Goal: Ask a question: Seek information or help from site administrators or community

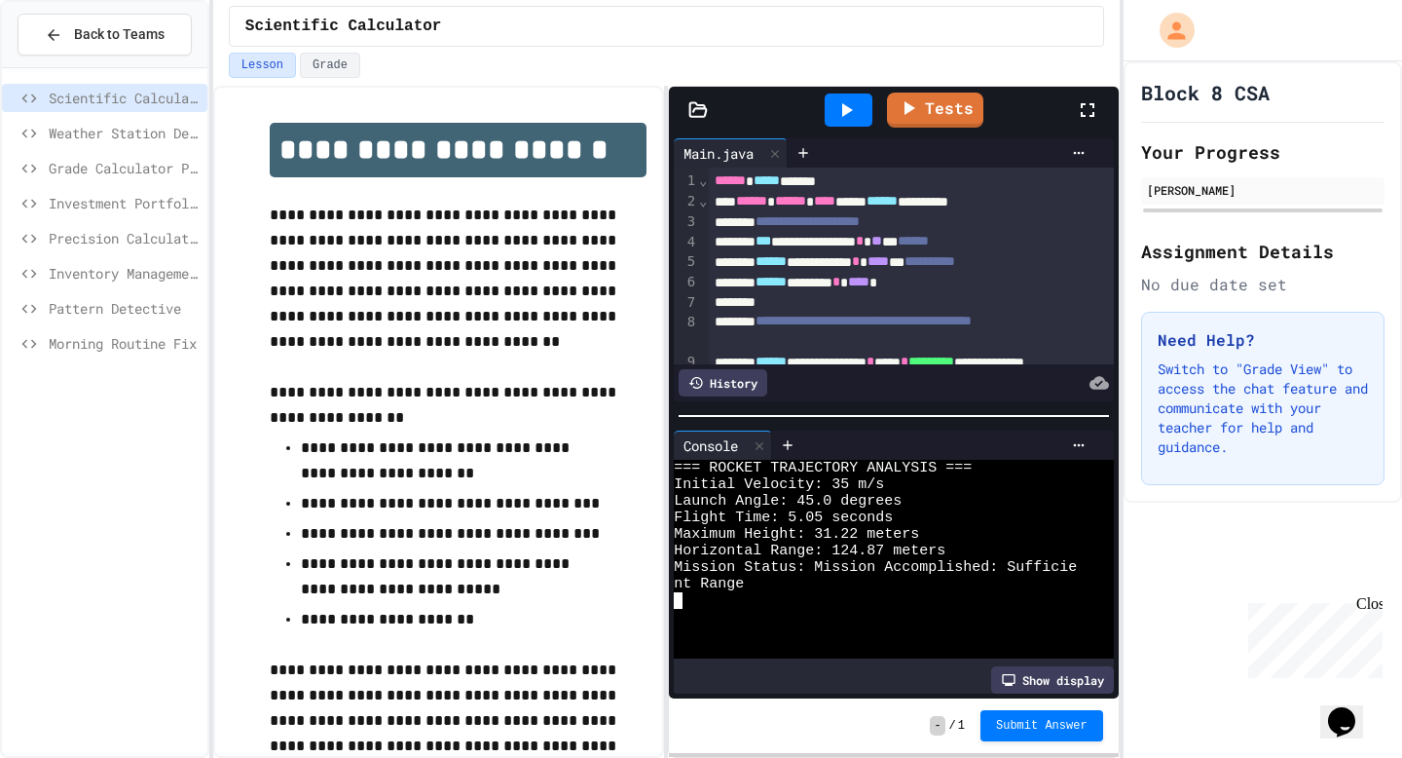
scroll to position [588, 0]
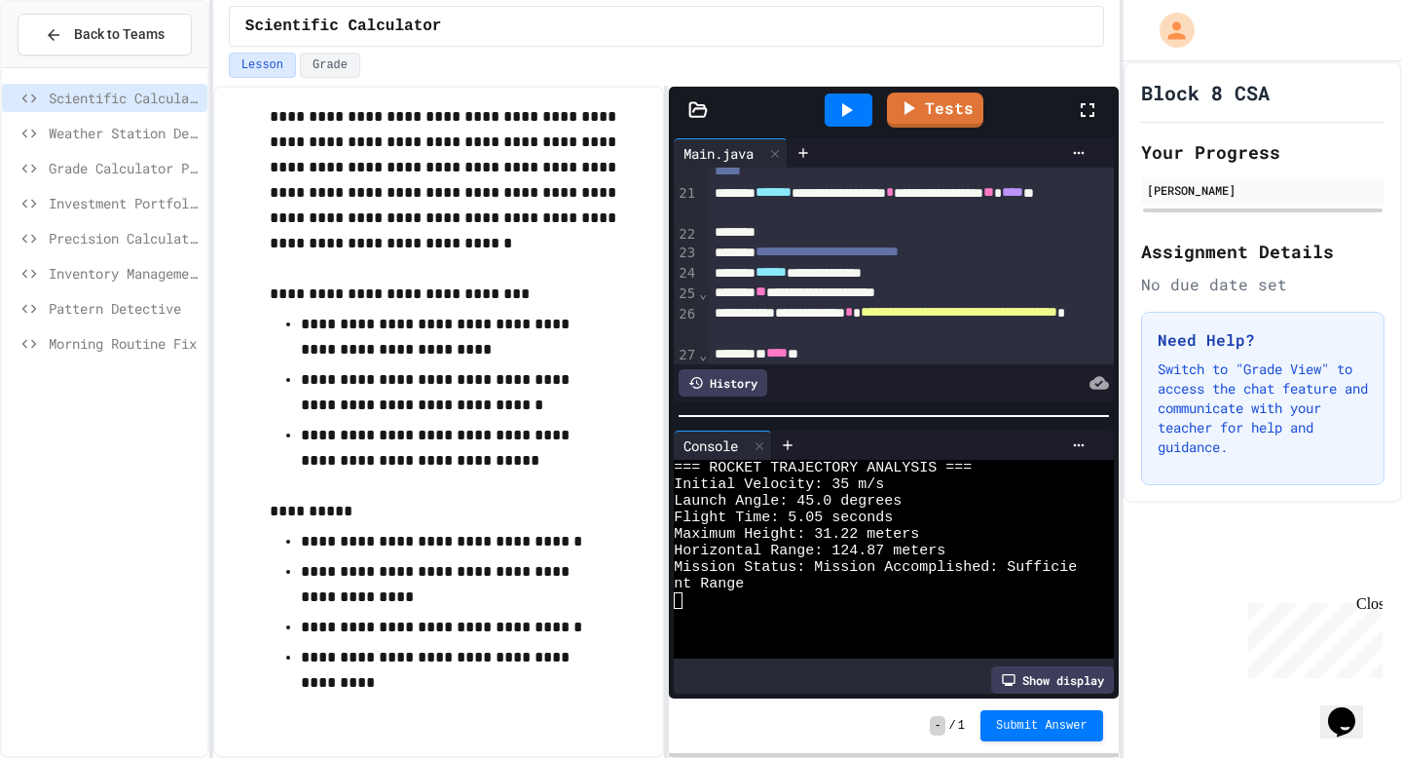
click at [1338, 707] on icon "Chat widget" at bounding box center [1341, 721] width 27 height 29
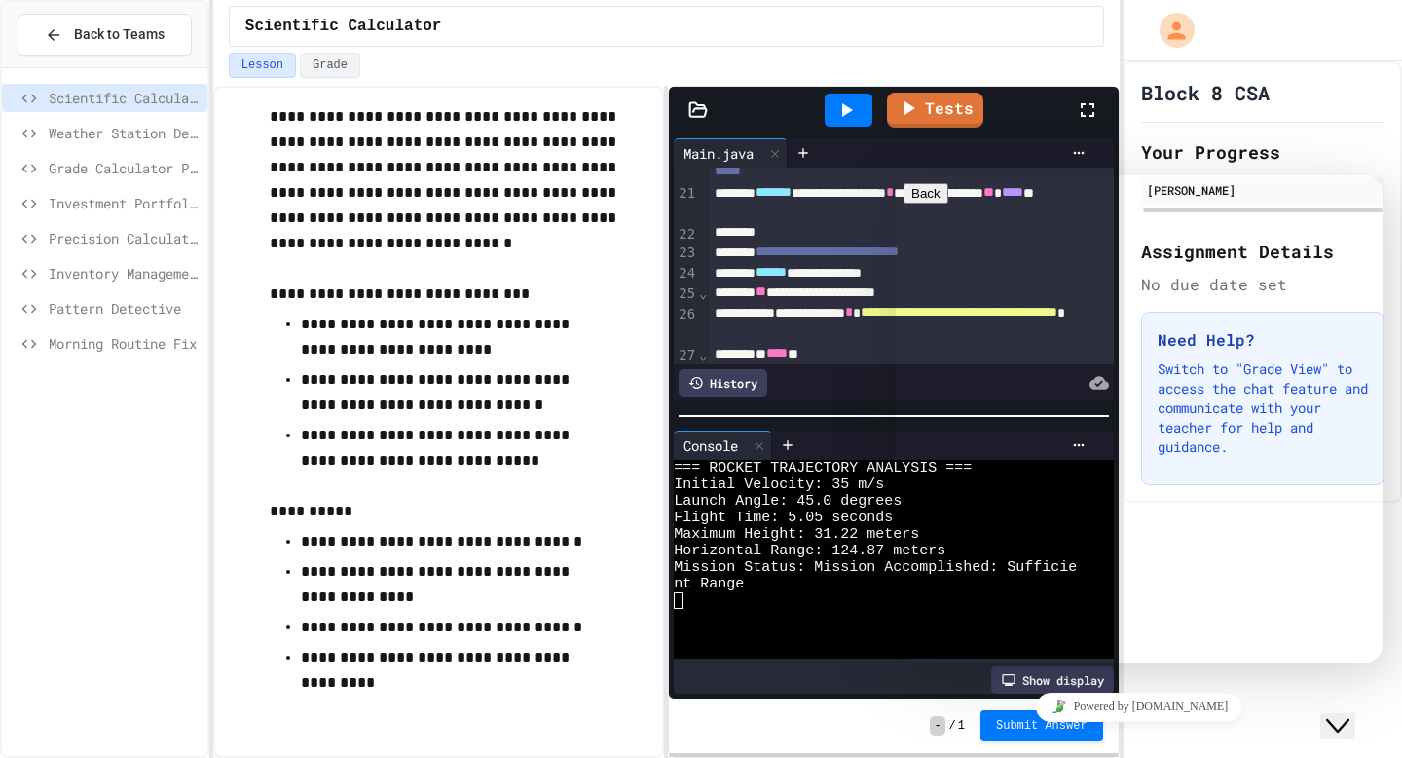
click at [1032, 731] on textarea at bounding box center [979, 739] width 151 height 16
type textarea "**********"
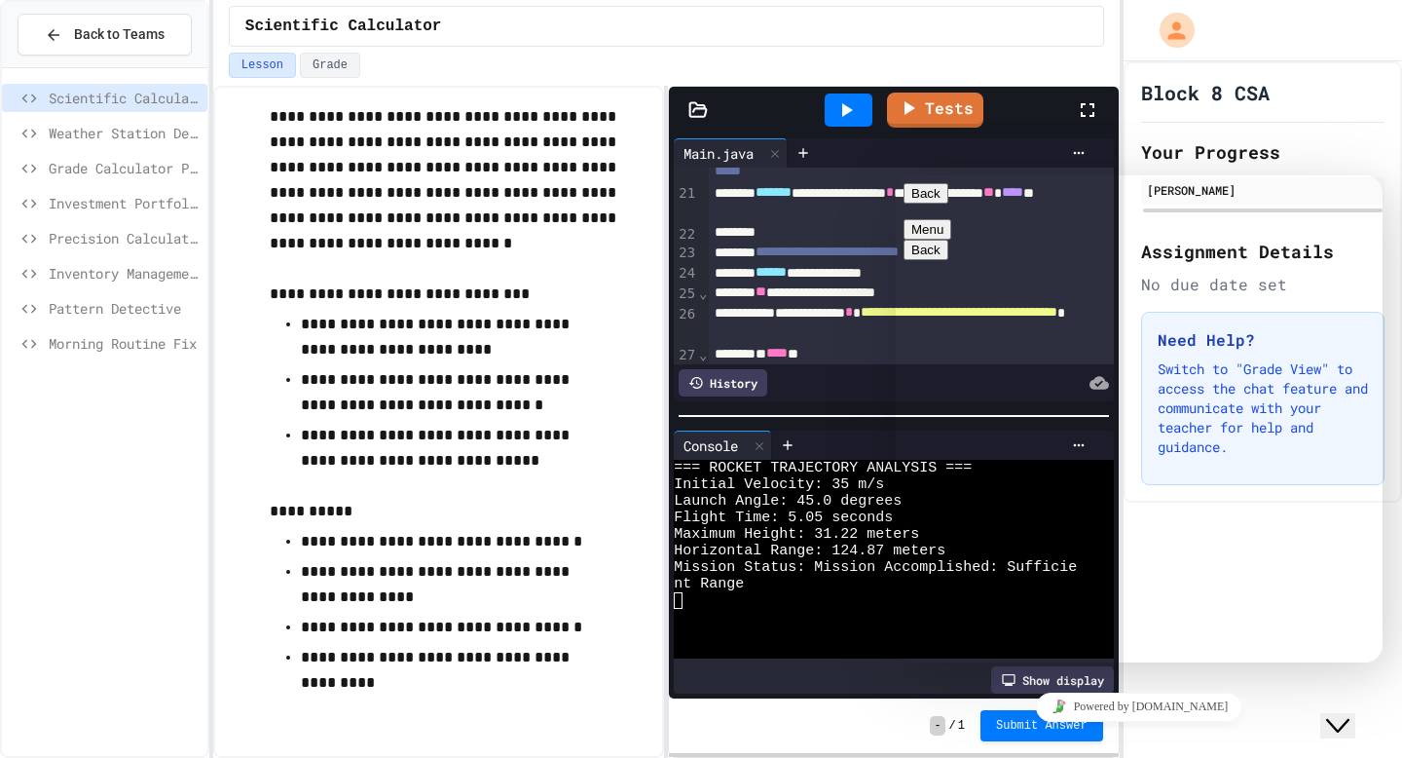
type textarea "*"
type textarea "**********"
click at [317, 73] on button "Grade" at bounding box center [330, 65] width 60 height 25
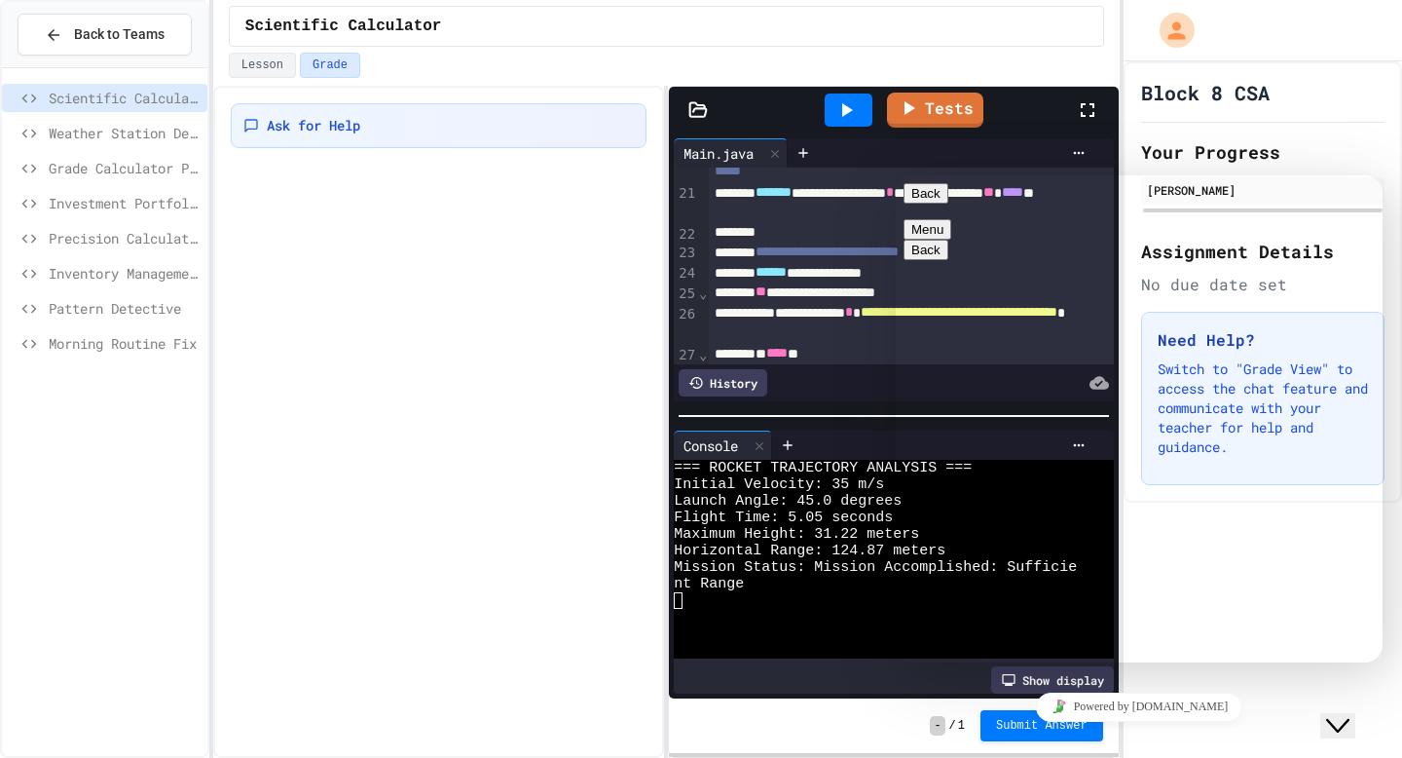
drag, startPoint x: 1158, startPoint y: 194, endPoint x: 1201, endPoint y: 324, distance: 137.4
click at [1345, 727] on button "Close Chat This icon closes the chat window." at bounding box center [1338, 725] width 35 height 25
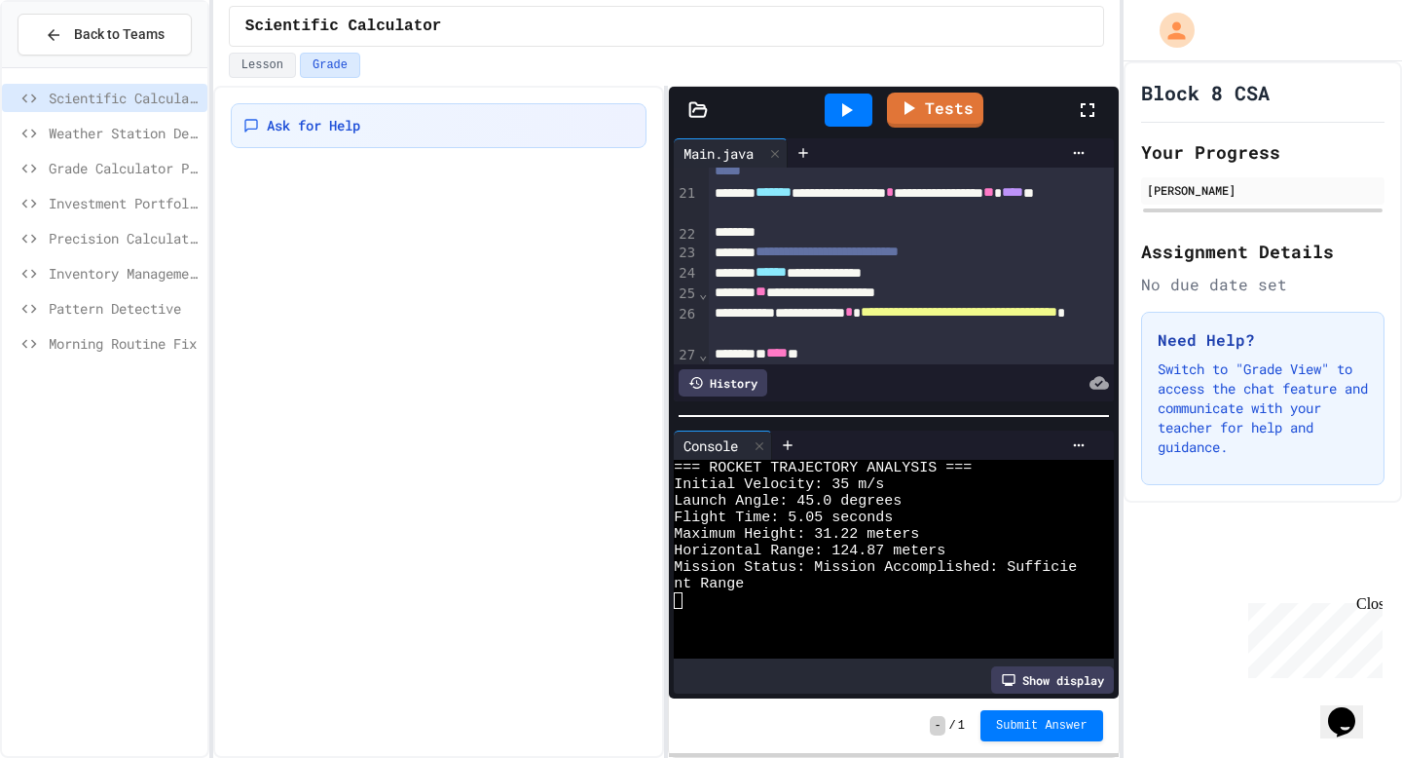
click at [1345, 727] on button "Opens Chat This icon Opens the chat window." at bounding box center [1342, 721] width 43 height 33
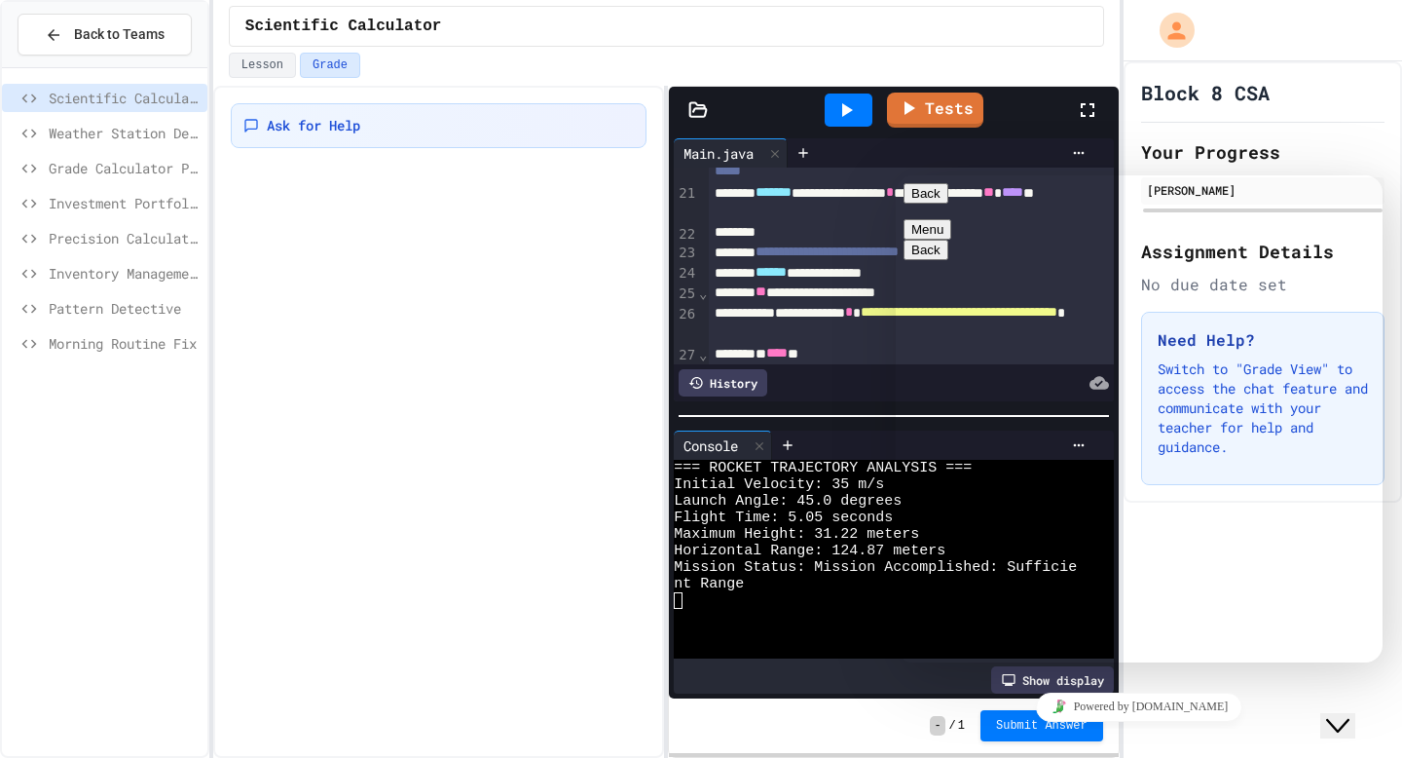
click at [1345, 727] on button "Close Chat This icon closes the chat window." at bounding box center [1338, 725] width 35 height 25
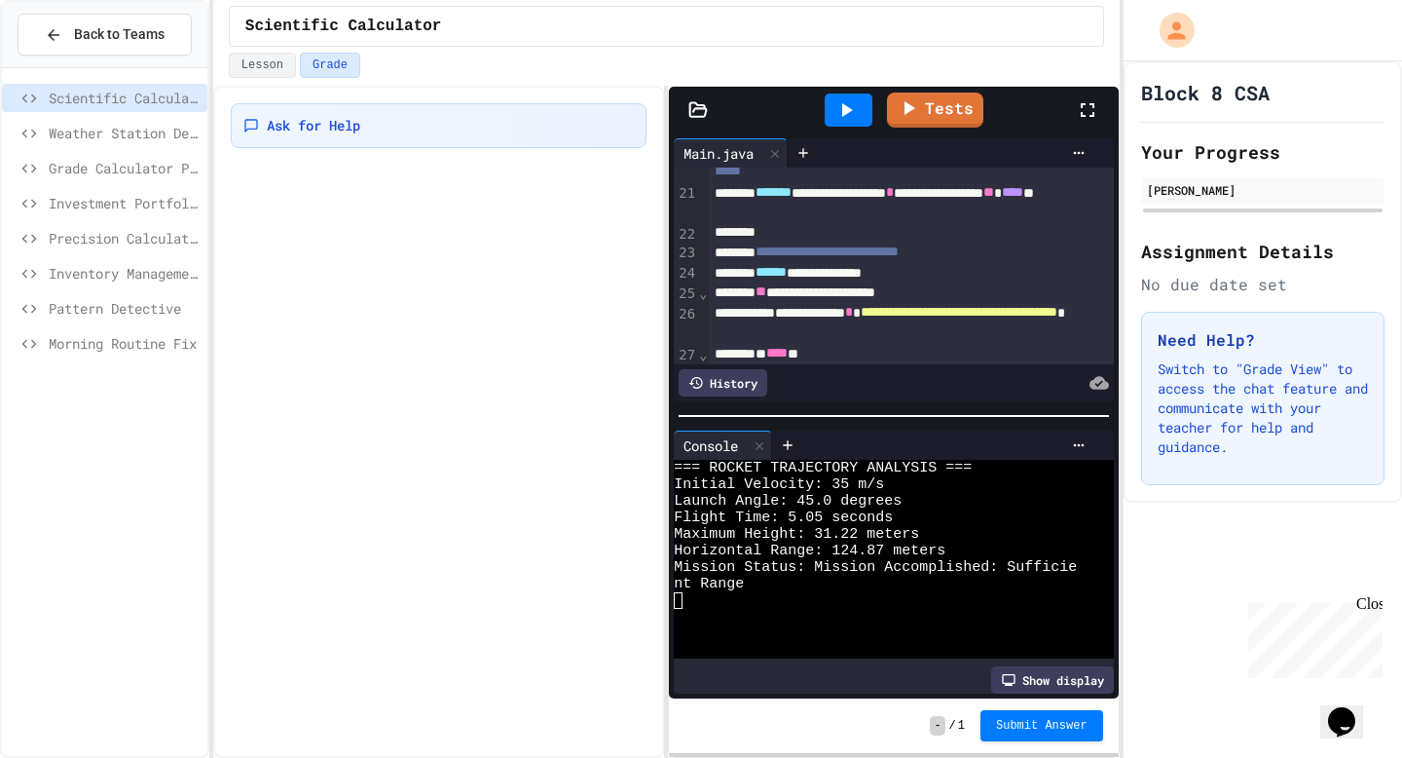
click at [1249, 701] on div "Chat with us now!" at bounding box center [1312, 710] width 127 height 18
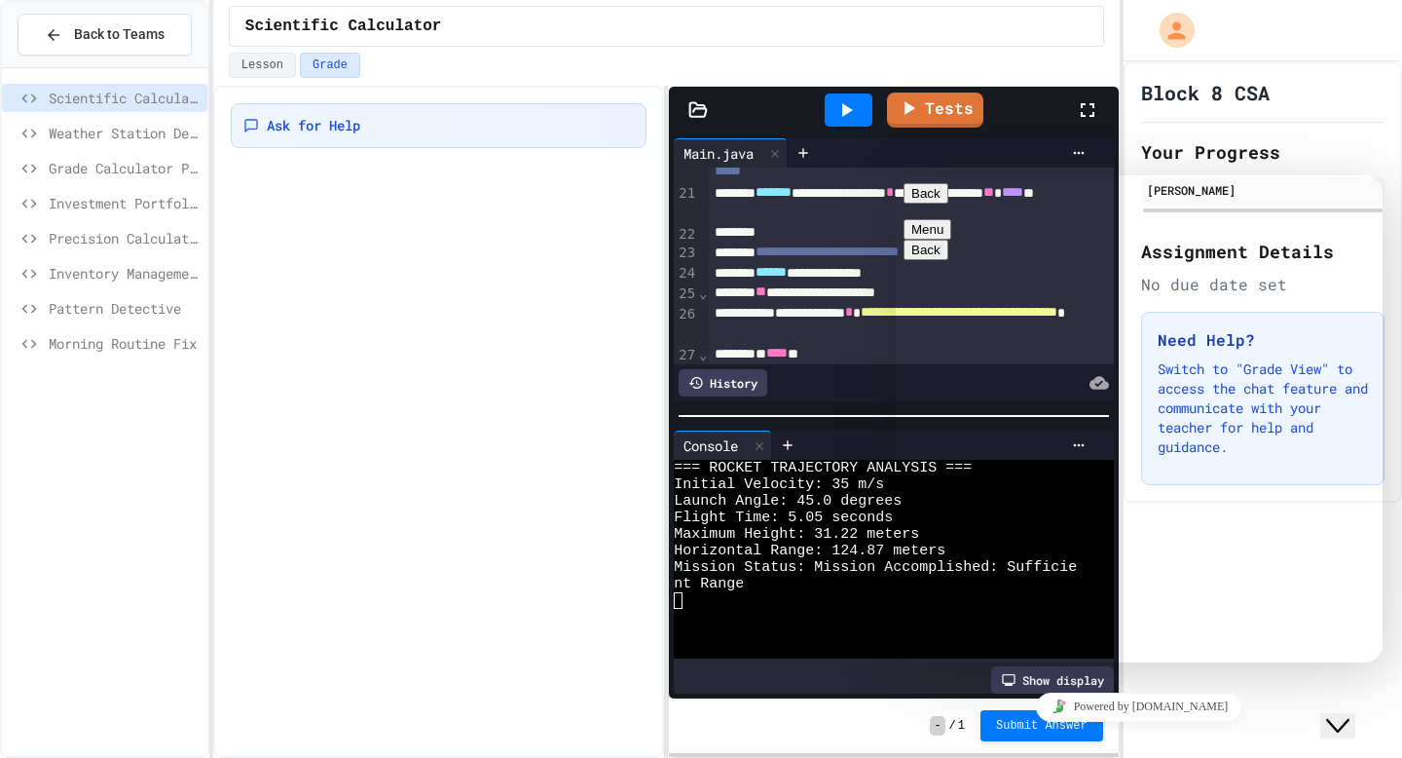
drag, startPoint x: 1353, startPoint y: 700, endPoint x: 1215, endPoint y: 580, distance: 182.2
click at [1321, 680] on html "Close Chat This icon closes the chat window." at bounding box center [1352, 709] width 62 height 58
click at [1350, 719] on icon "Chat widget" at bounding box center [1338, 726] width 23 height 14
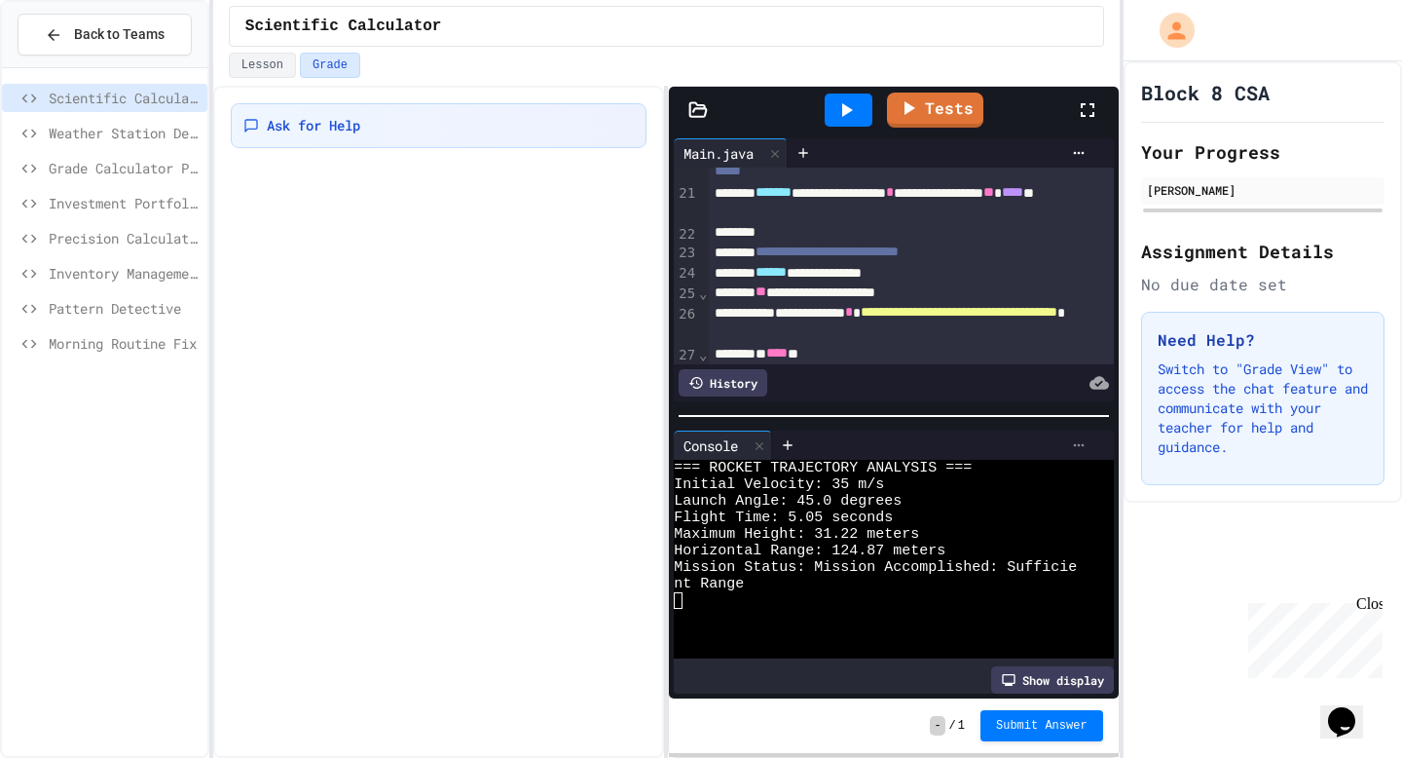
click at [1321, 705] on button "Opens Chat This icon Opens the chat window." at bounding box center [1342, 721] width 43 height 33
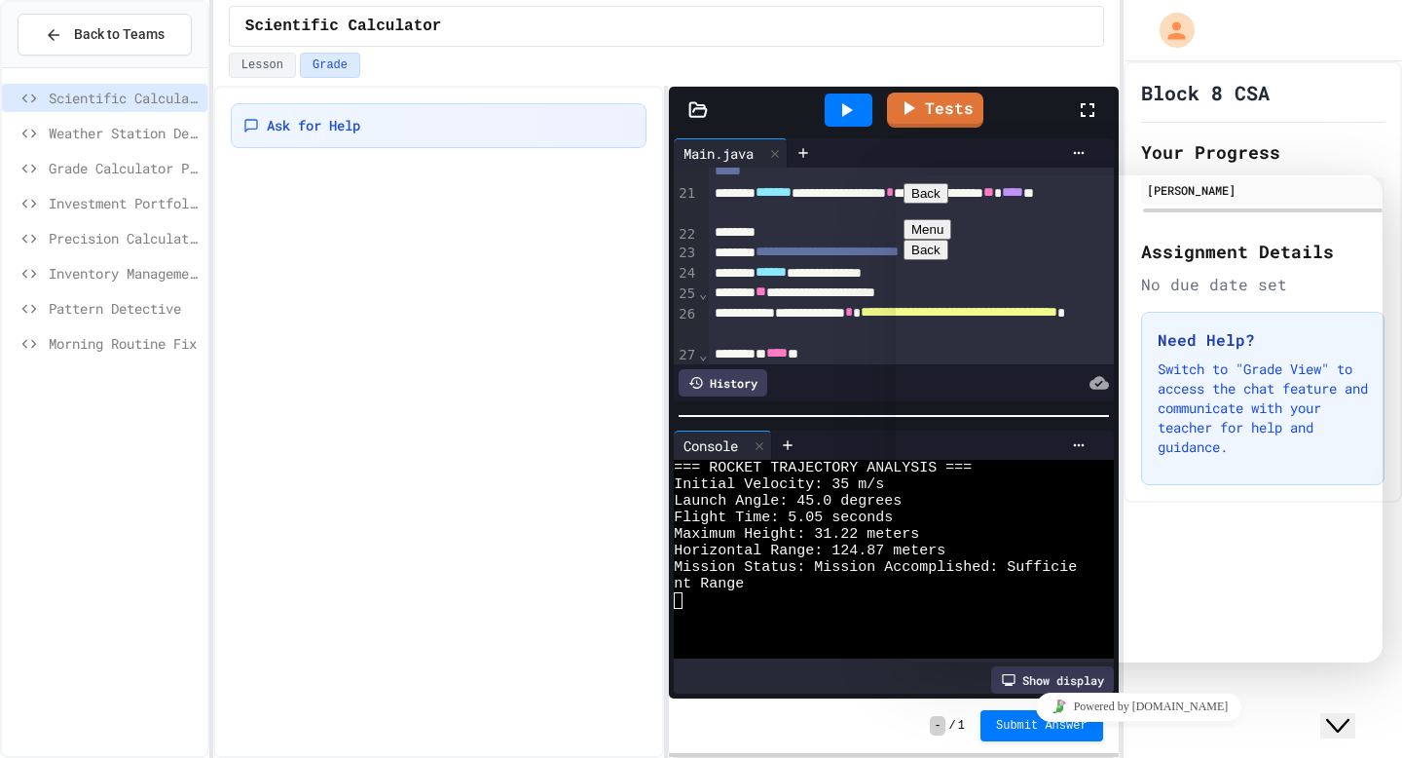
click at [1348, 728] on button "Close Chat This icon closes the chat window." at bounding box center [1338, 725] width 35 height 25
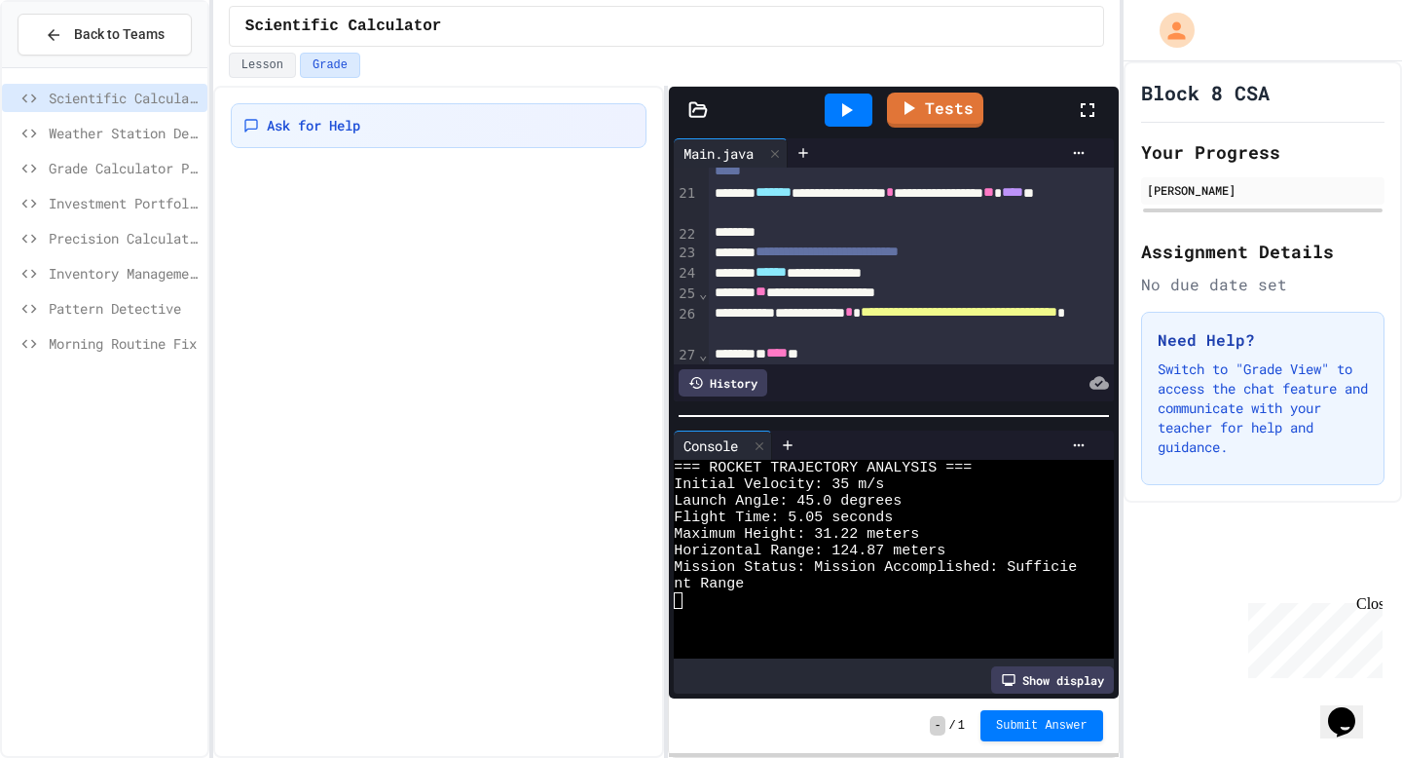
click at [1180, 584] on div "Block 8 CSA Your Progress [PERSON_NAME] Assignment Details No due date set Need…" at bounding box center [1263, 409] width 279 height 696
click at [1207, 534] on div "Block 8 CSA Your Progress [PERSON_NAME] Assignment Details No due date set Need…" at bounding box center [1263, 409] width 279 height 696
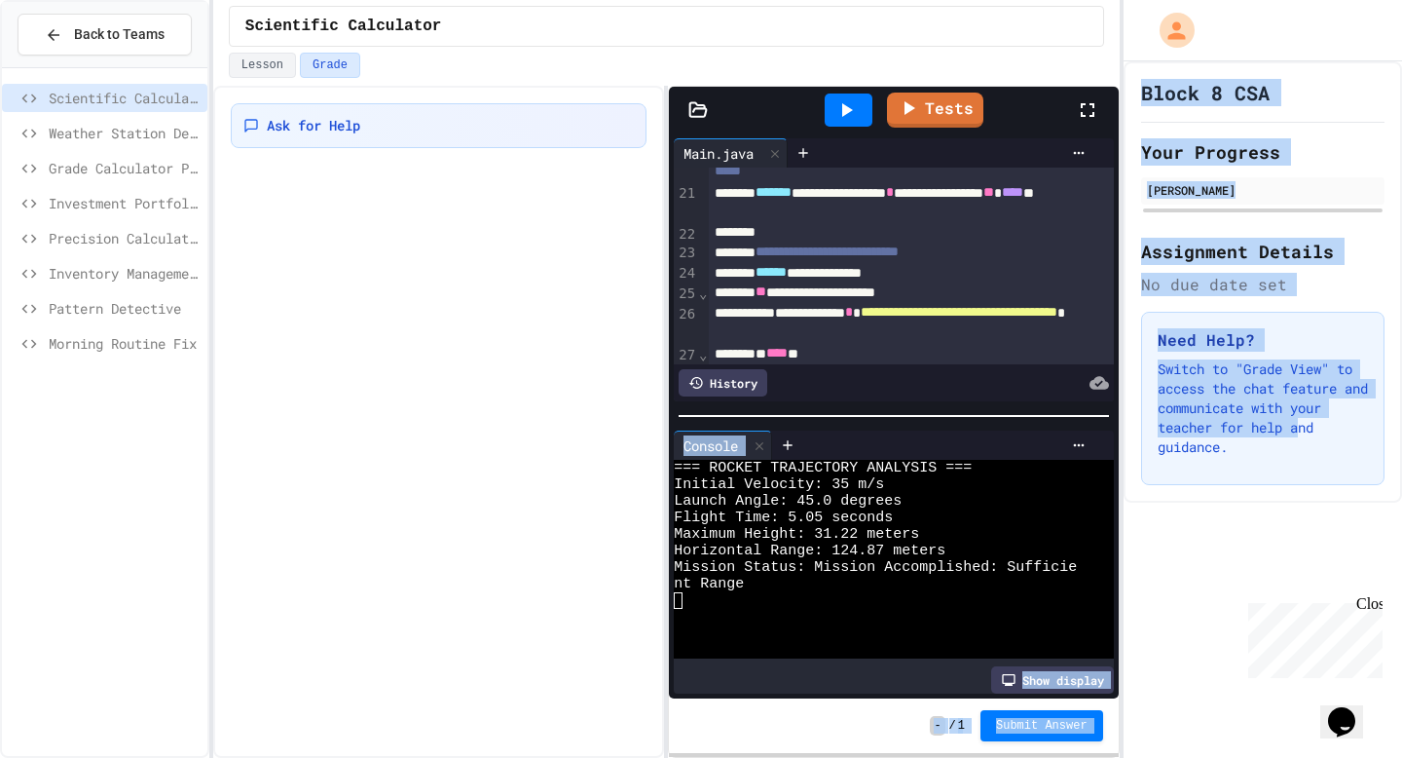
drag, startPoint x: 1207, startPoint y: 534, endPoint x: 946, endPoint y: 315, distance: 340.8
click at [946, 315] on div "**********" at bounding box center [701, 379] width 1402 height 758
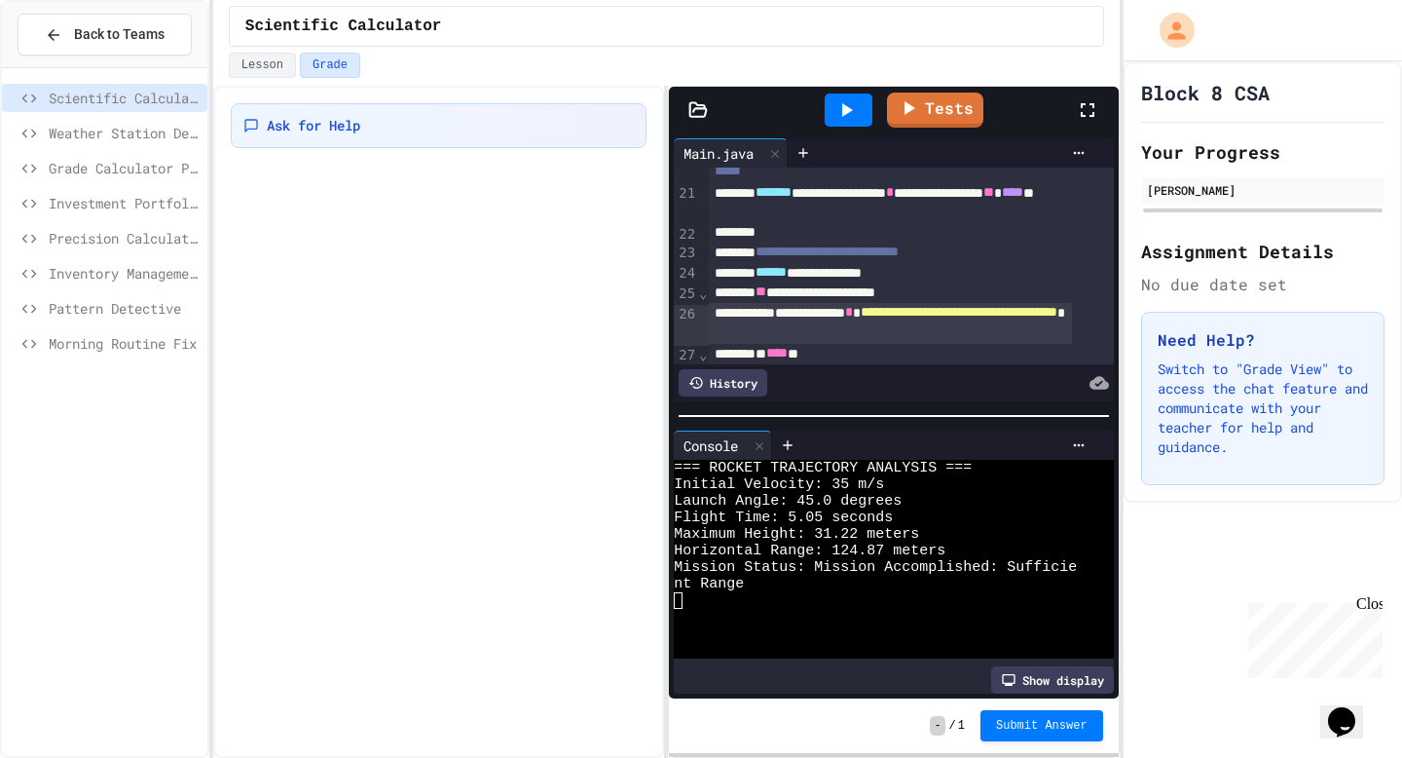
click at [548, 322] on div "Ask for Help" at bounding box center [438, 422] width 451 height 672
click at [924, 107] on link "Tests" at bounding box center [935, 108] width 95 height 37
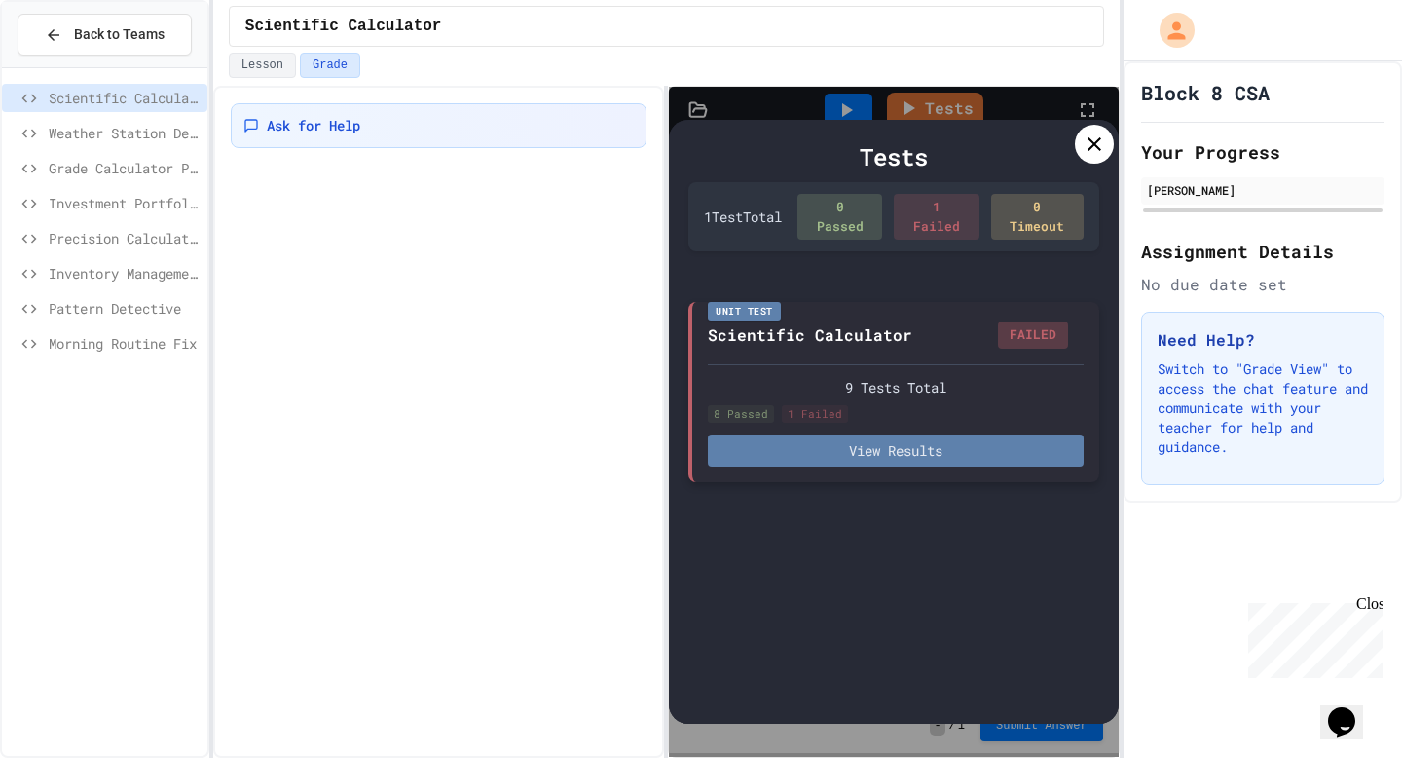
click at [980, 455] on button "View Results" at bounding box center [895, 450] width 375 height 32
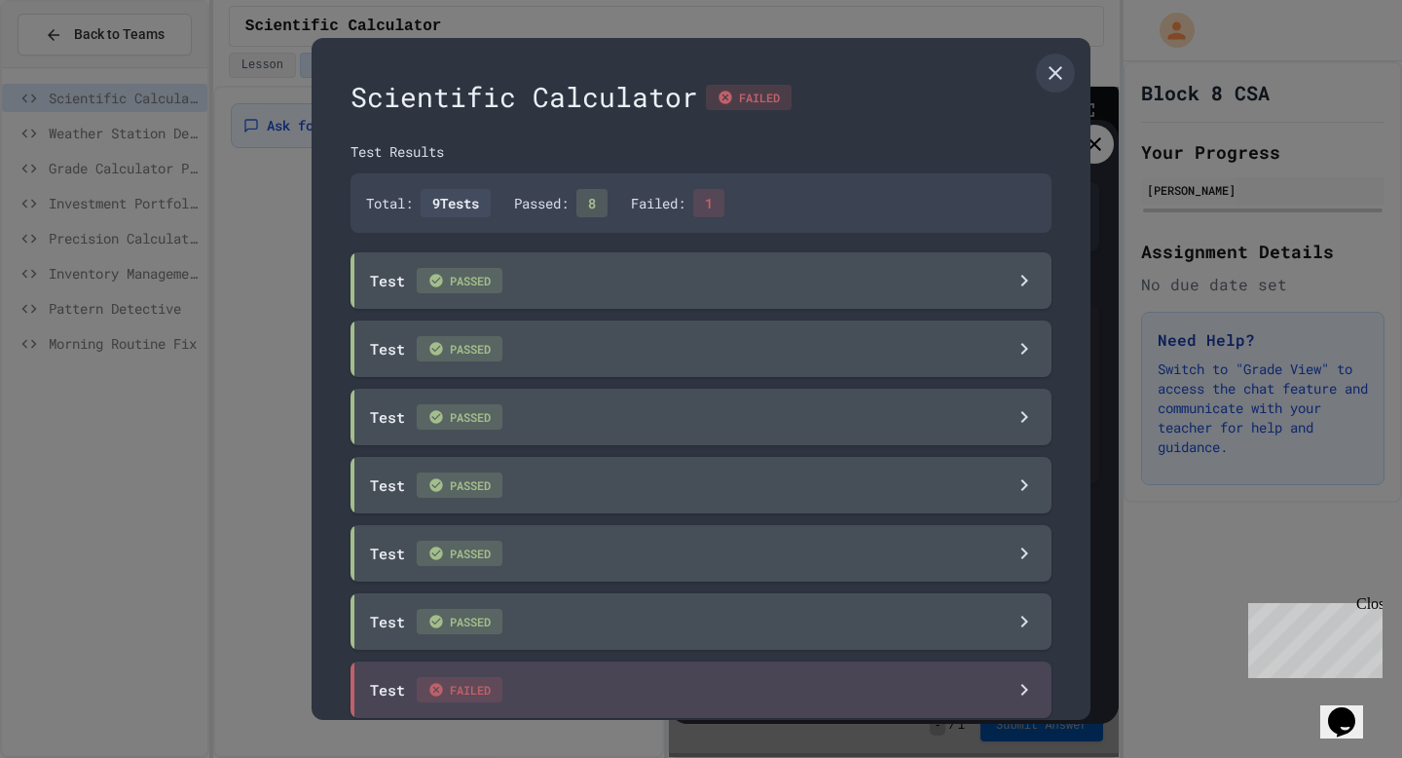
scroll to position [173, 0]
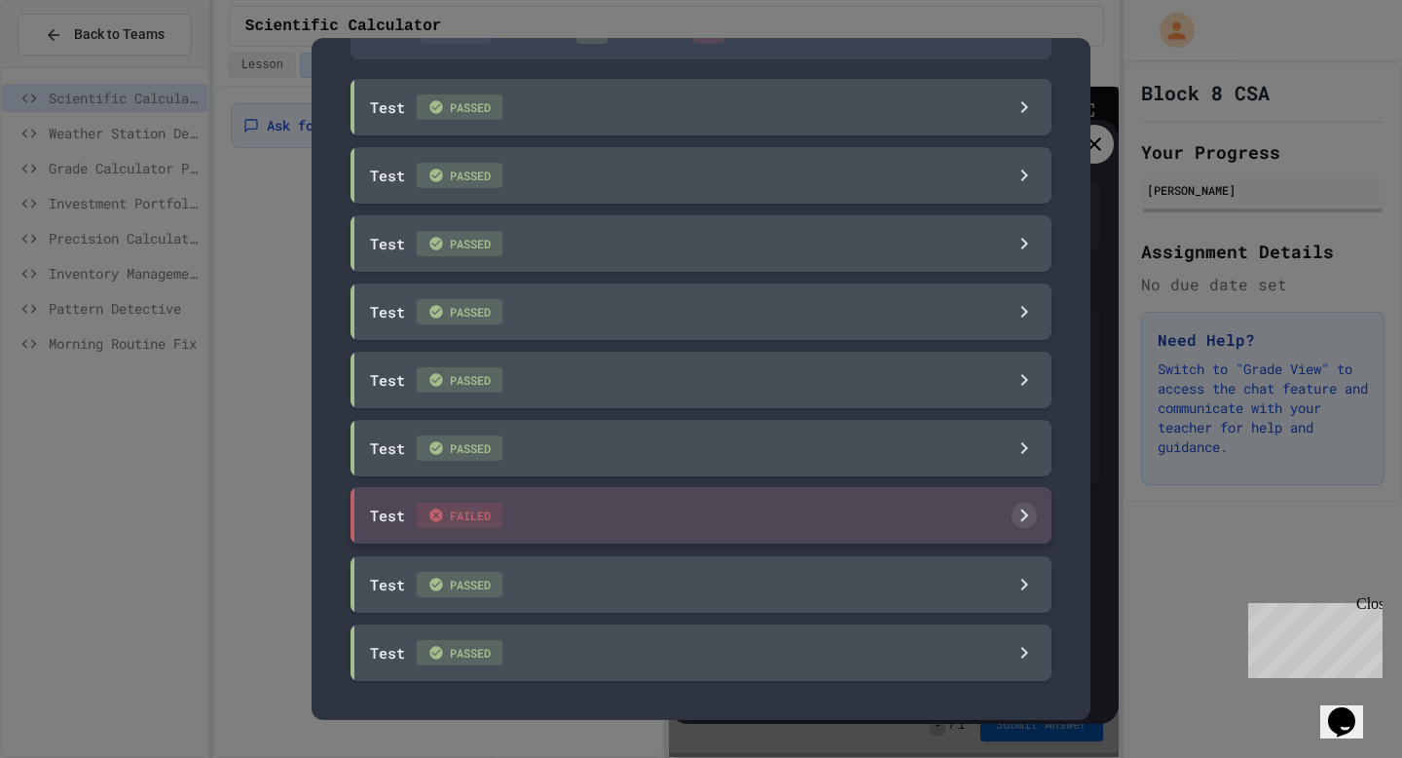
click at [758, 488] on div "Test FAILED" at bounding box center [701, 515] width 701 height 56
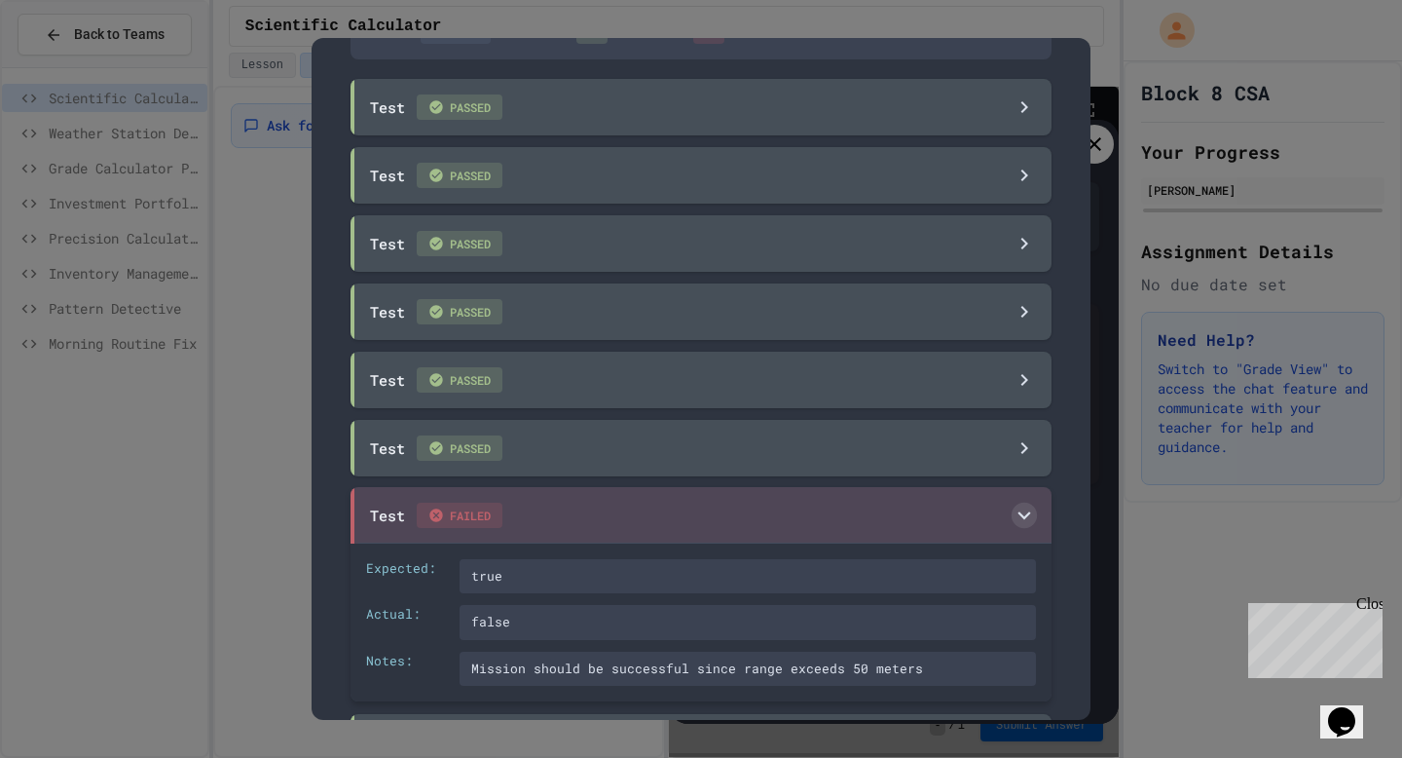
scroll to position [331, 0]
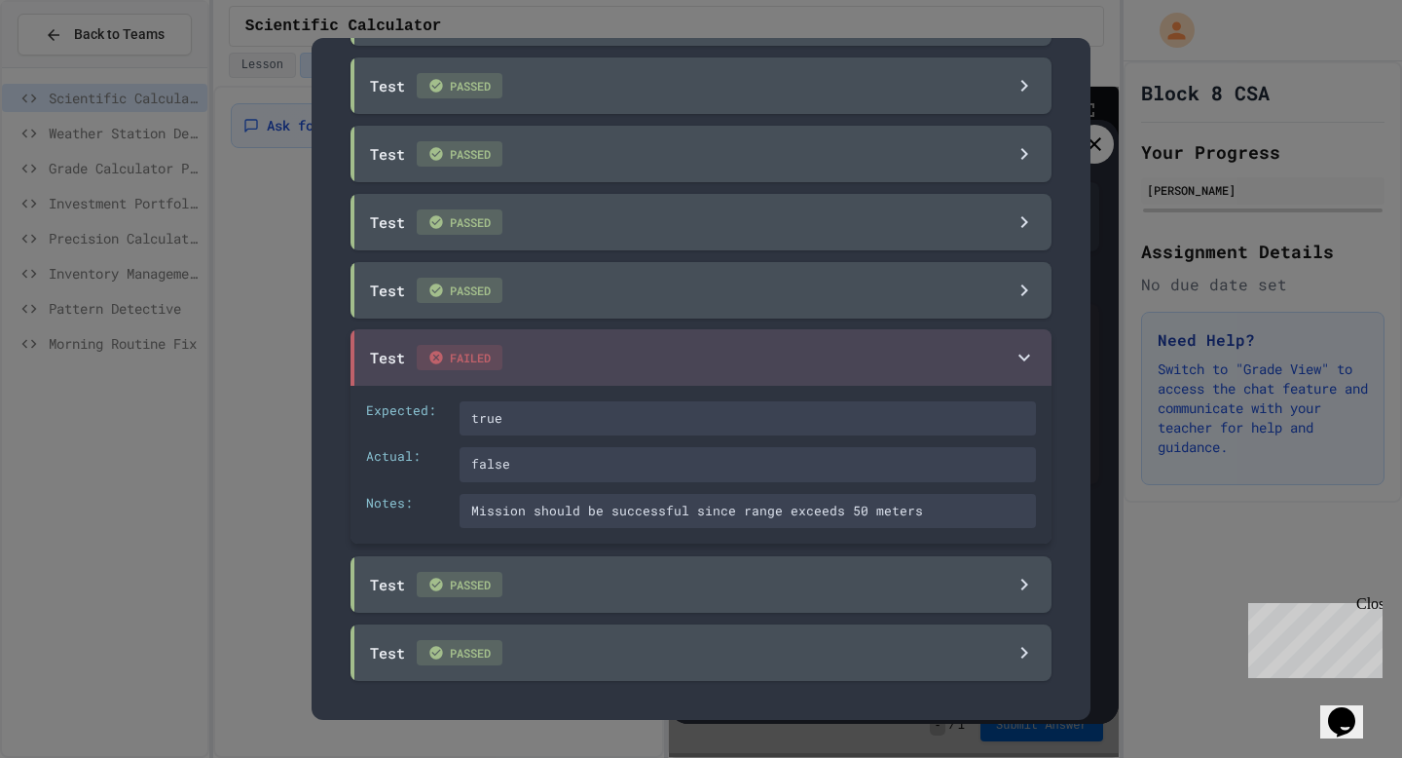
click at [747, 513] on div "Mission should be successful since range exceeds 50 meters" at bounding box center [748, 511] width 577 height 35
click at [469, 361] on span "FAILED" at bounding box center [460, 357] width 86 height 25
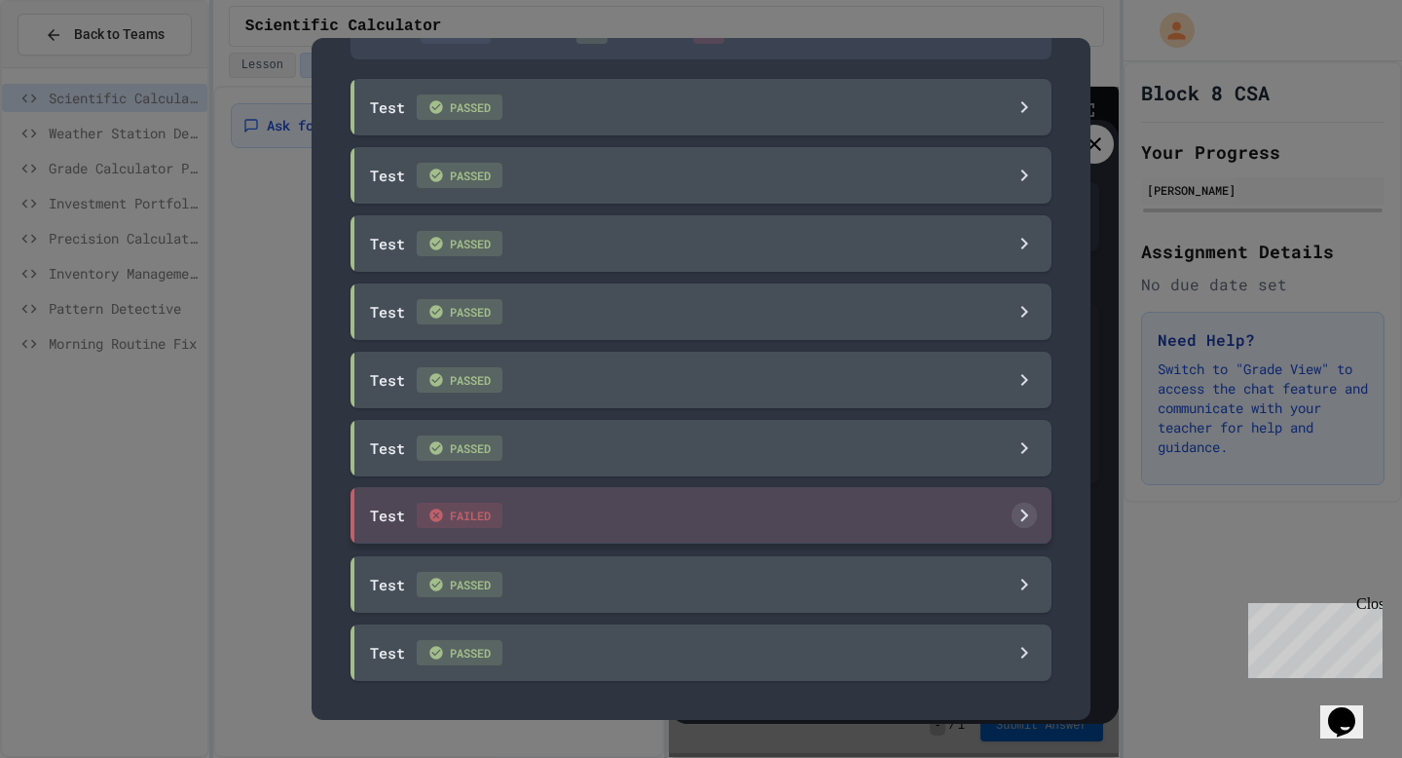
click at [423, 517] on span "FAILED" at bounding box center [460, 515] width 86 height 25
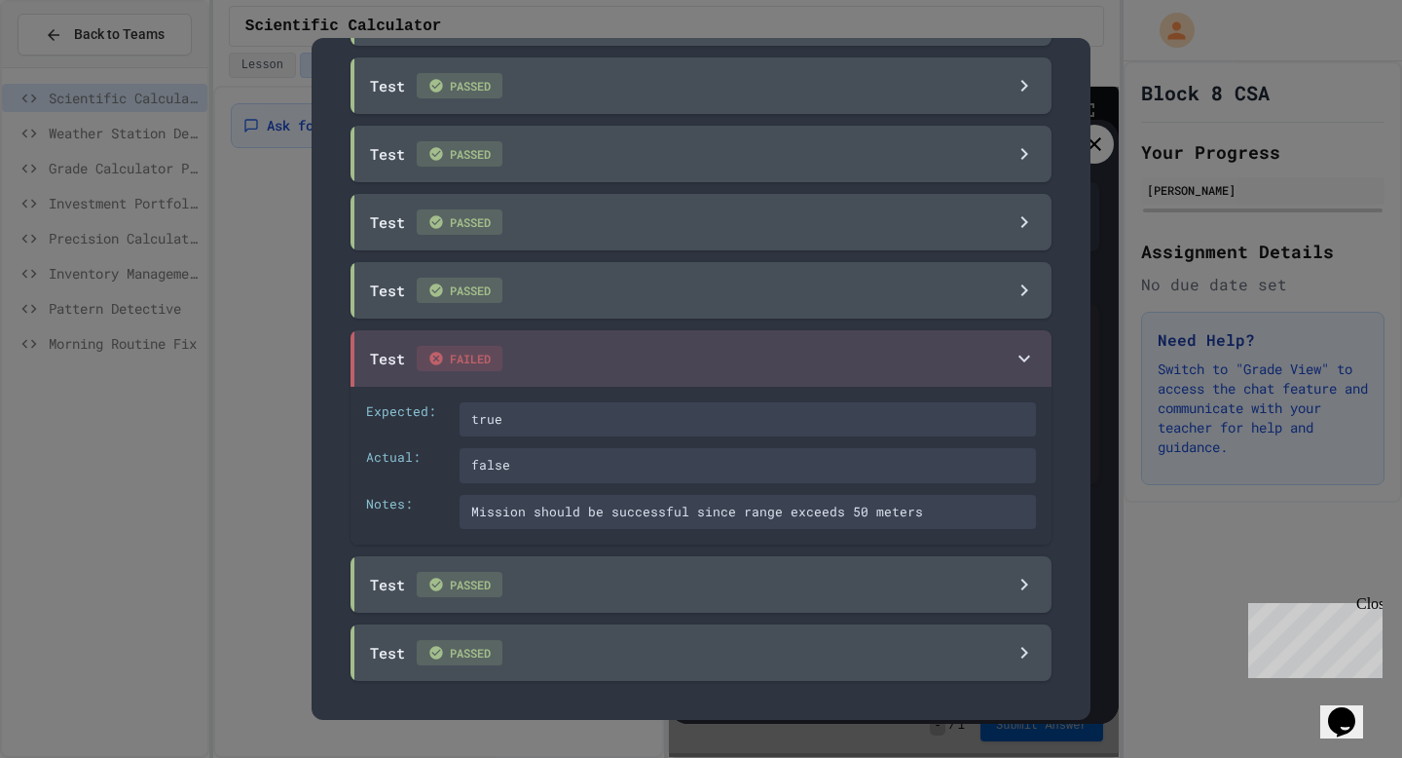
click at [247, 485] on div at bounding box center [701, 379] width 1402 height 758
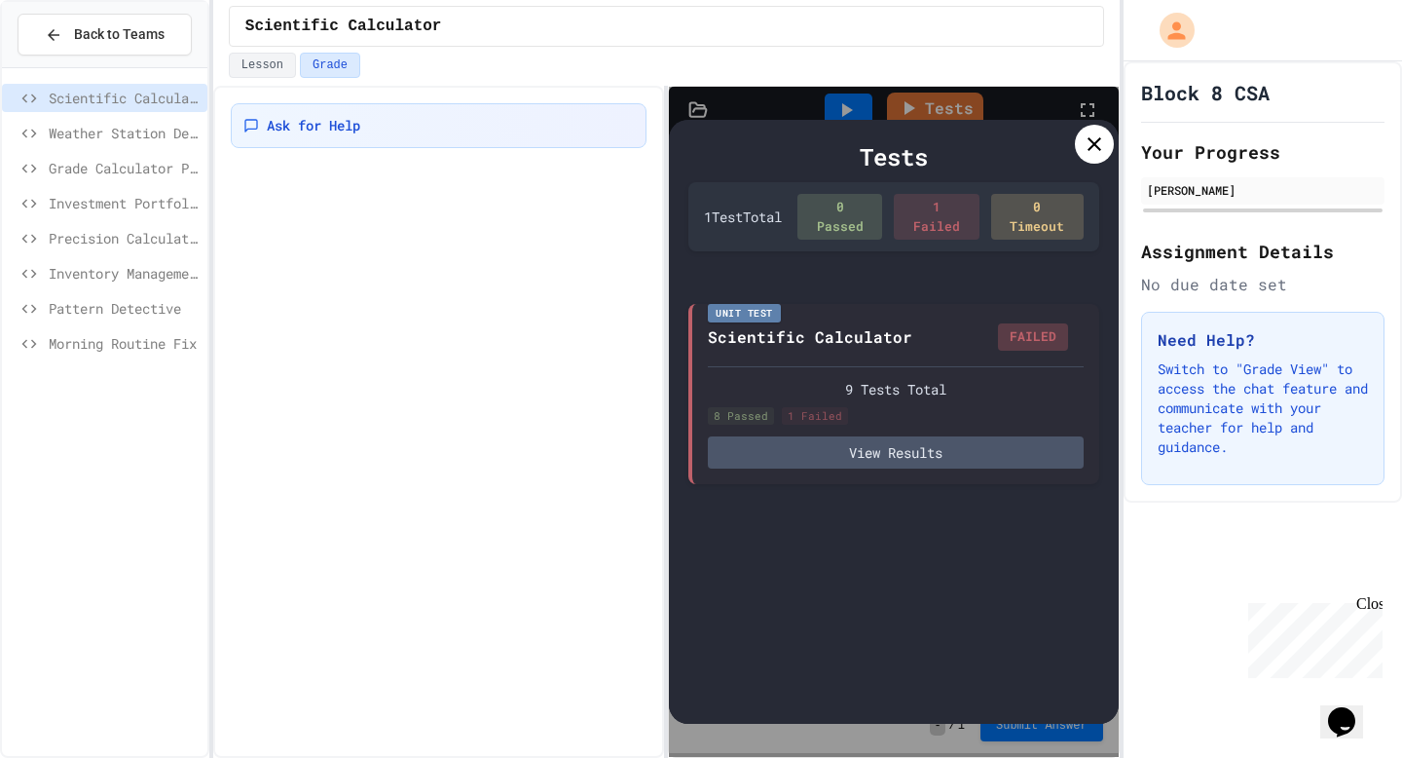
click at [505, 357] on div "Ask for Help" at bounding box center [438, 422] width 451 height 672
click at [1081, 143] on div at bounding box center [1094, 144] width 39 height 39
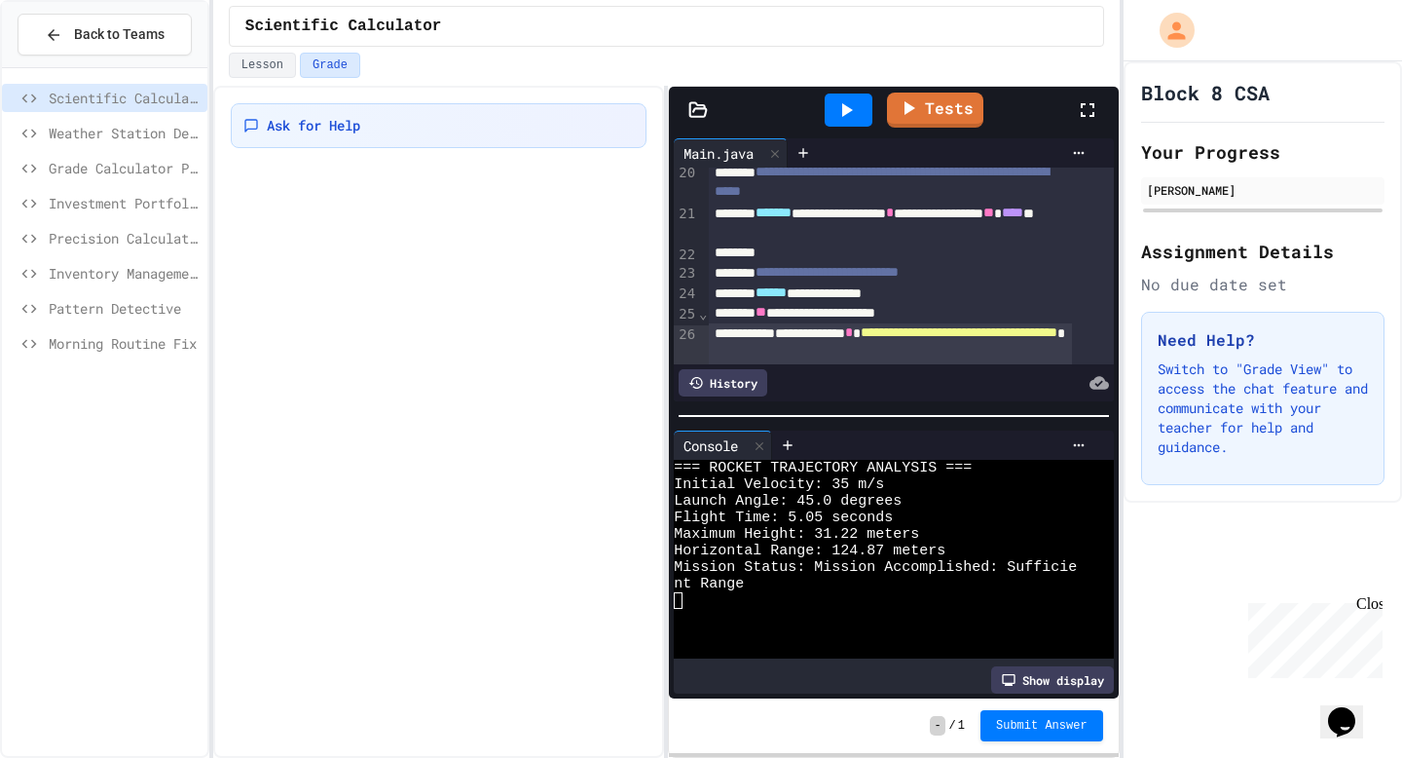
scroll to position [563, 0]
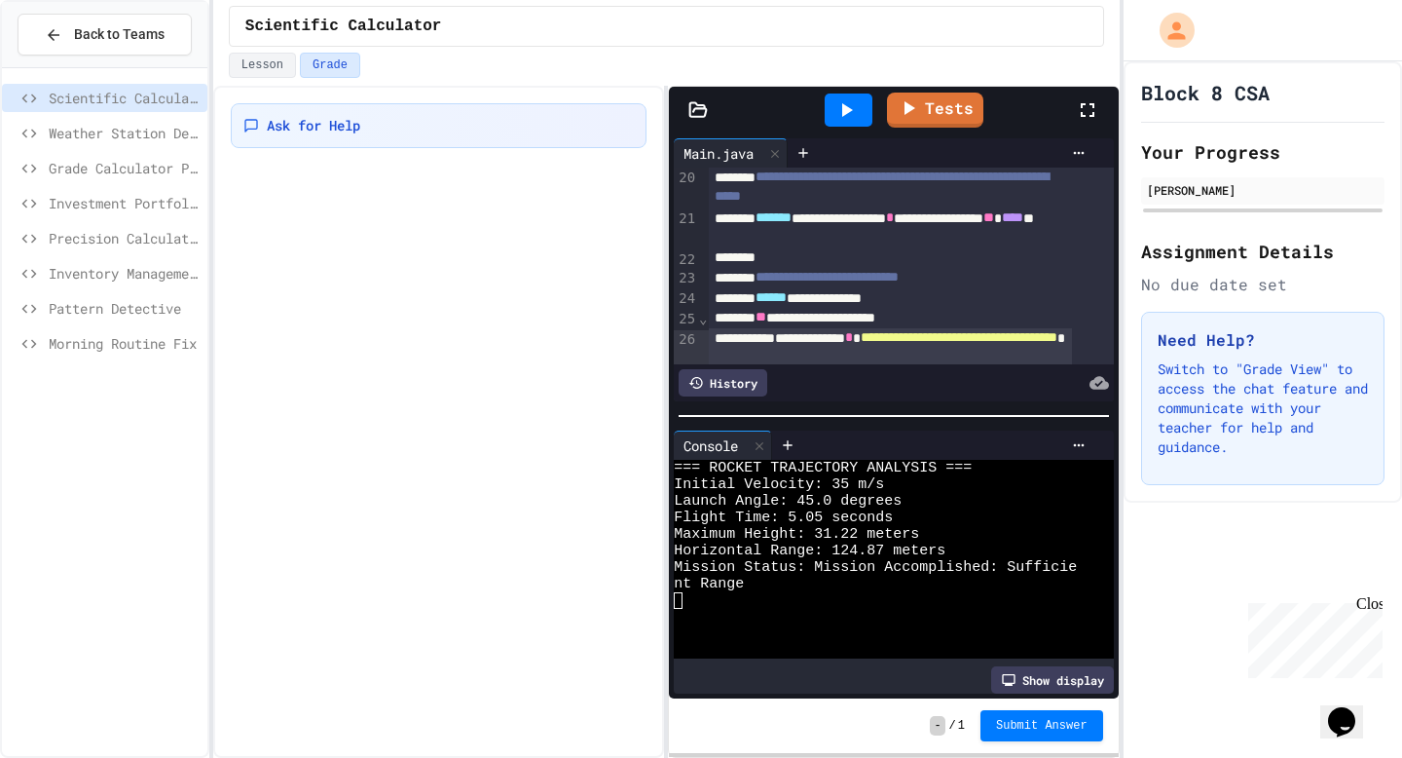
click at [929, 319] on div "**********" at bounding box center [890, 318] width 363 height 20
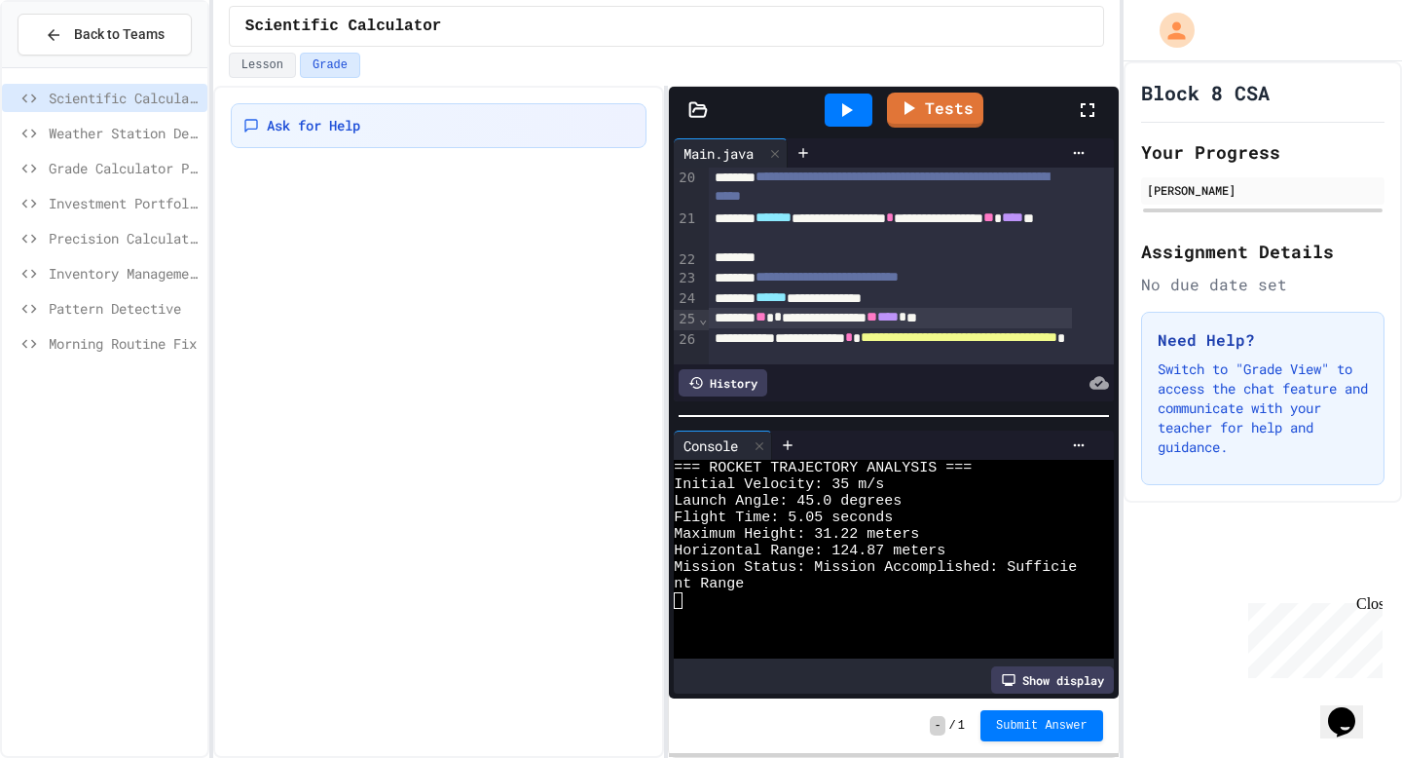
click at [858, 116] on icon at bounding box center [846, 109] width 23 height 23
click at [927, 125] on link "Tests" at bounding box center [935, 107] width 90 height 37
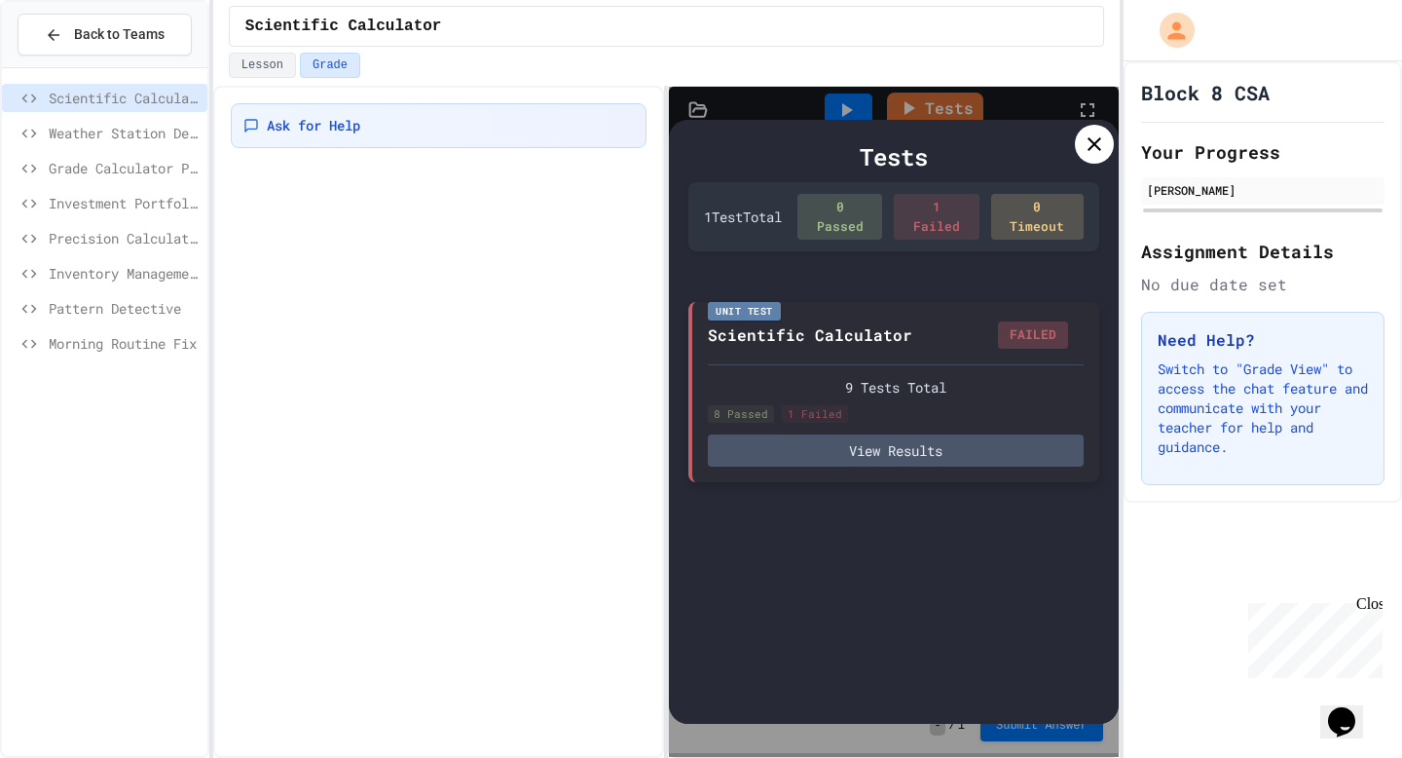
click at [915, 320] on div "Scientific Calculator FAILED" at bounding box center [887, 333] width 359 height 31
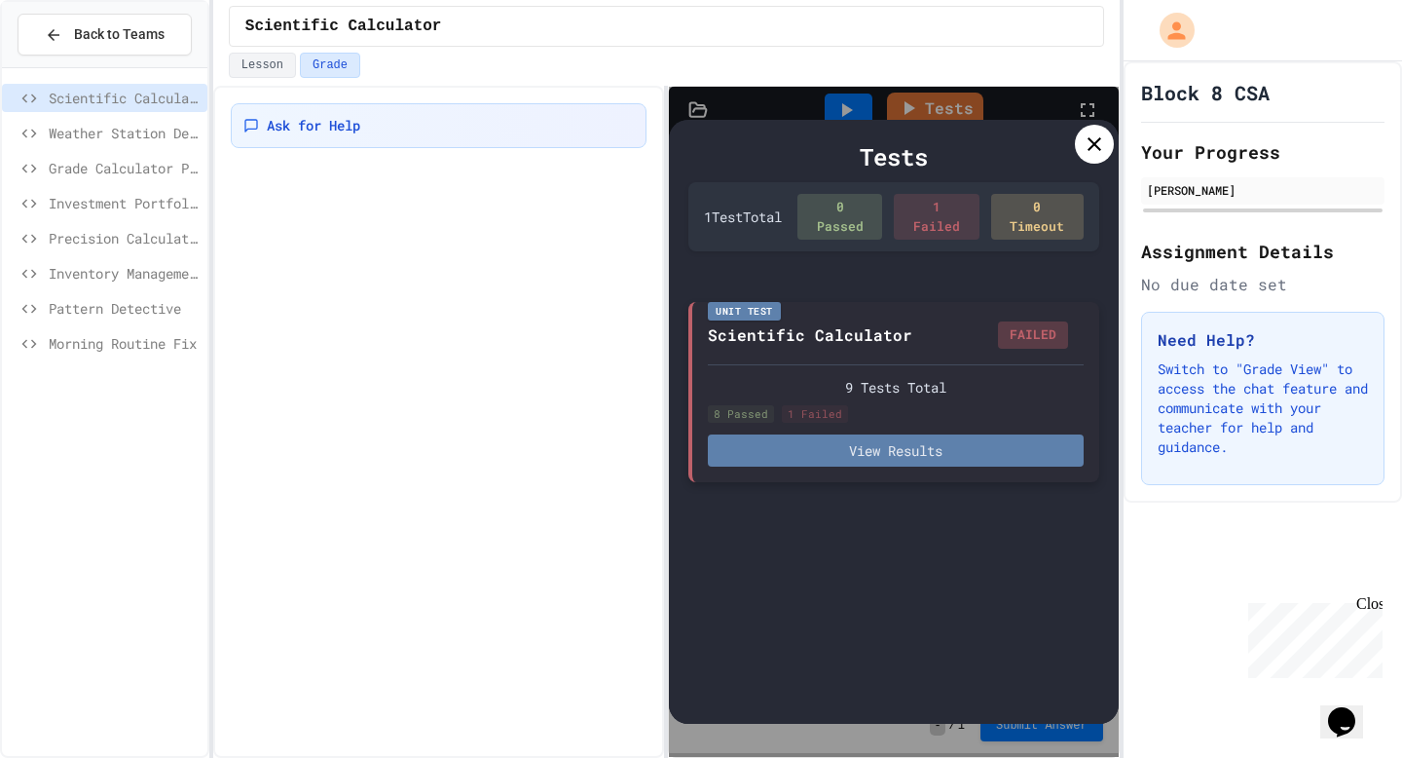
click at [922, 457] on button "View Results" at bounding box center [895, 450] width 375 height 32
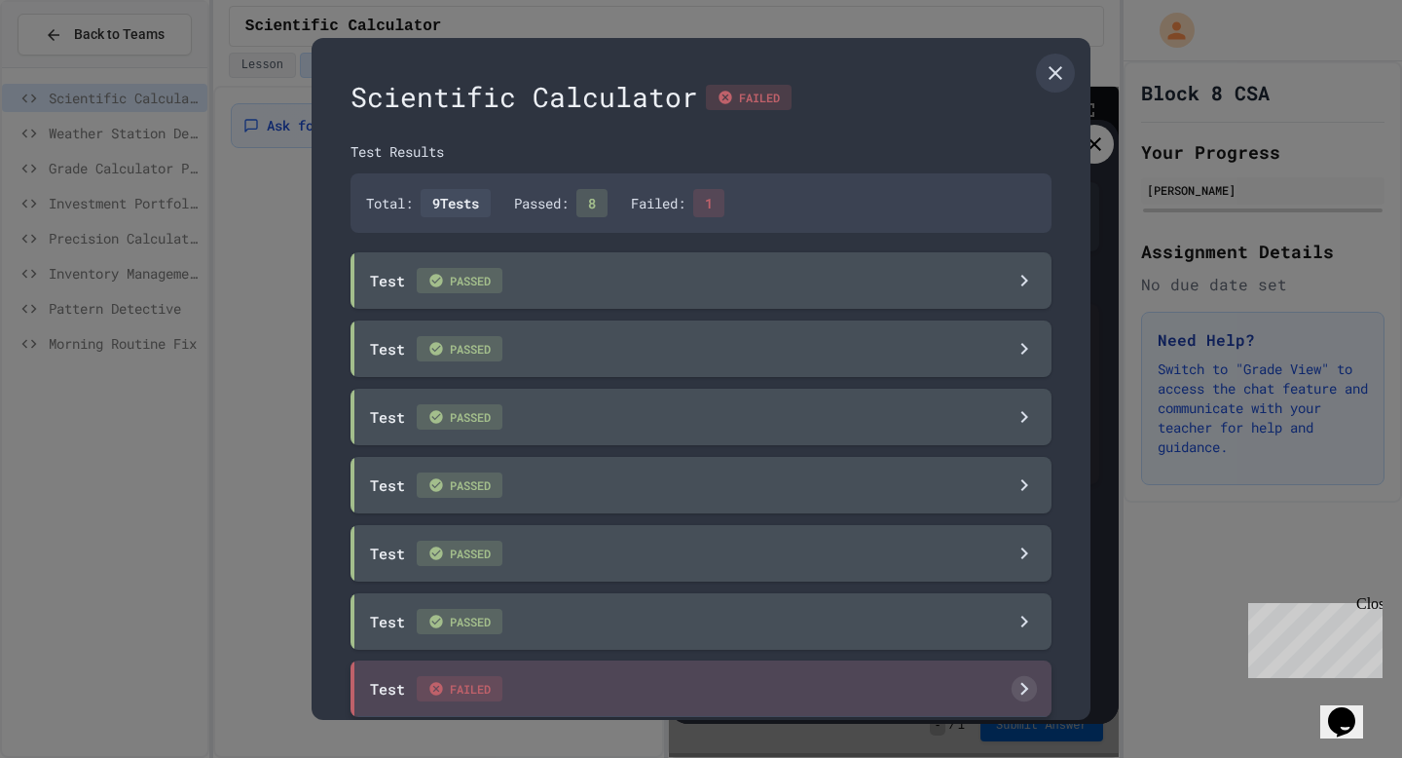
click at [880, 690] on div "Test FAILED" at bounding box center [701, 688] width 701 height 56
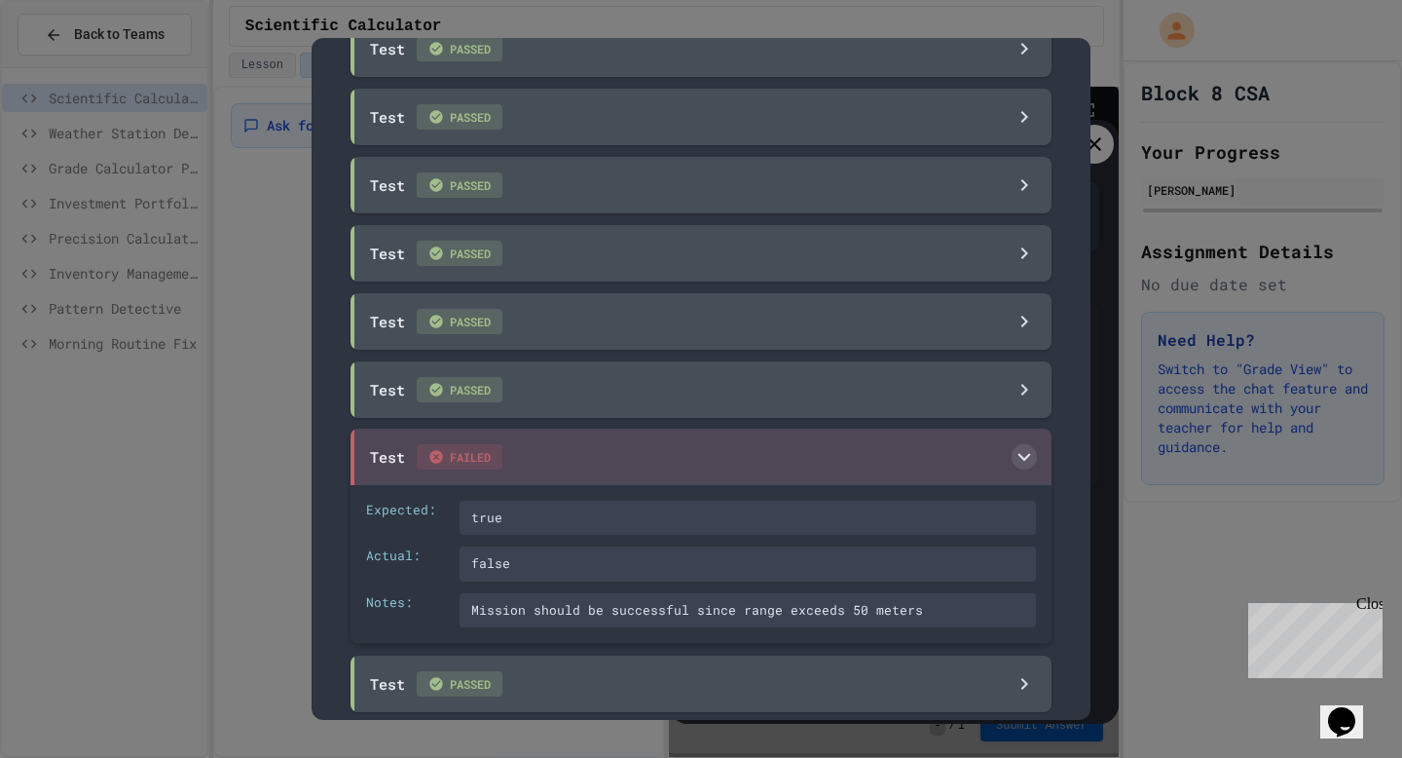
scroll to position [236, 0]
click at [1252, 124] on div at bounding box center [701, 379] width 1402 height 758
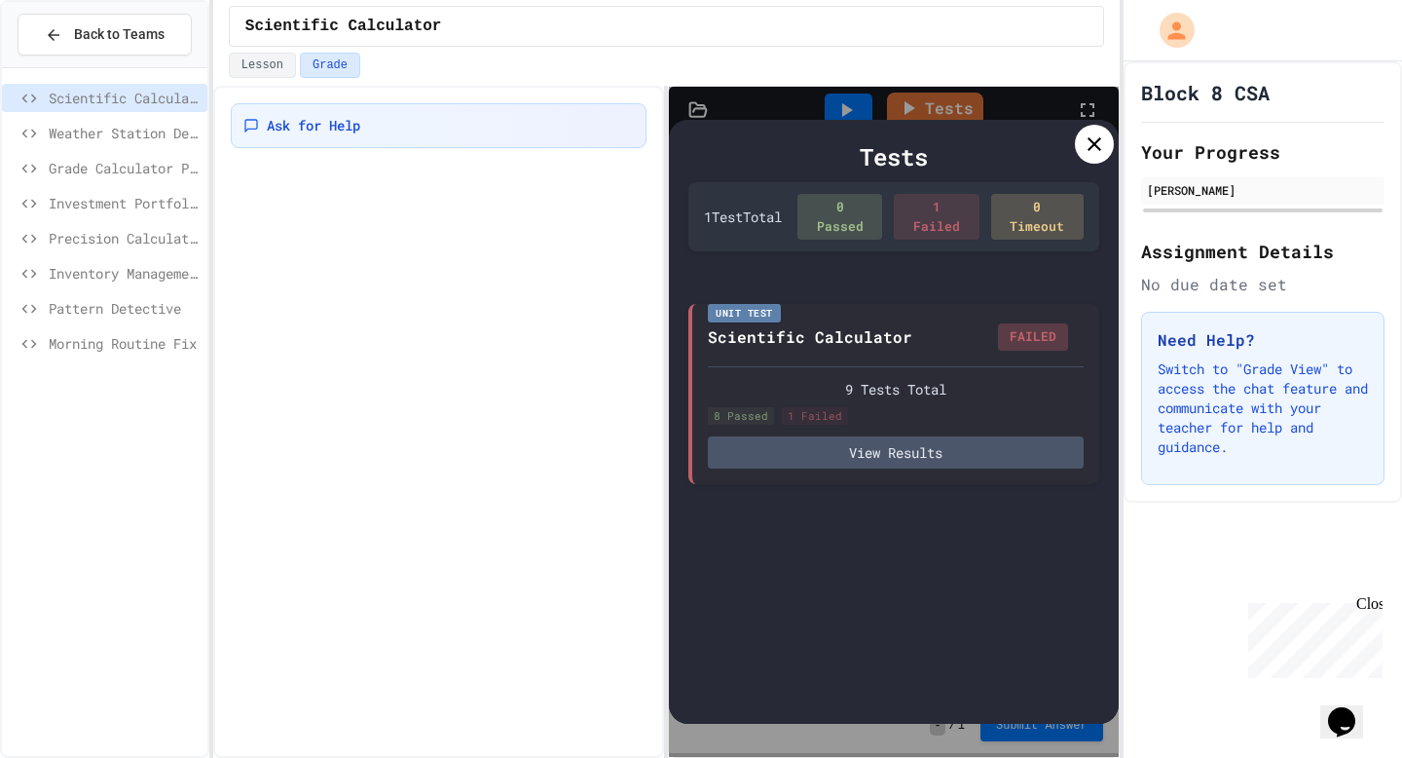
click at [1356, 707] on icon "Chat widget" at bounding box center [1341, 721] width 27 height 29
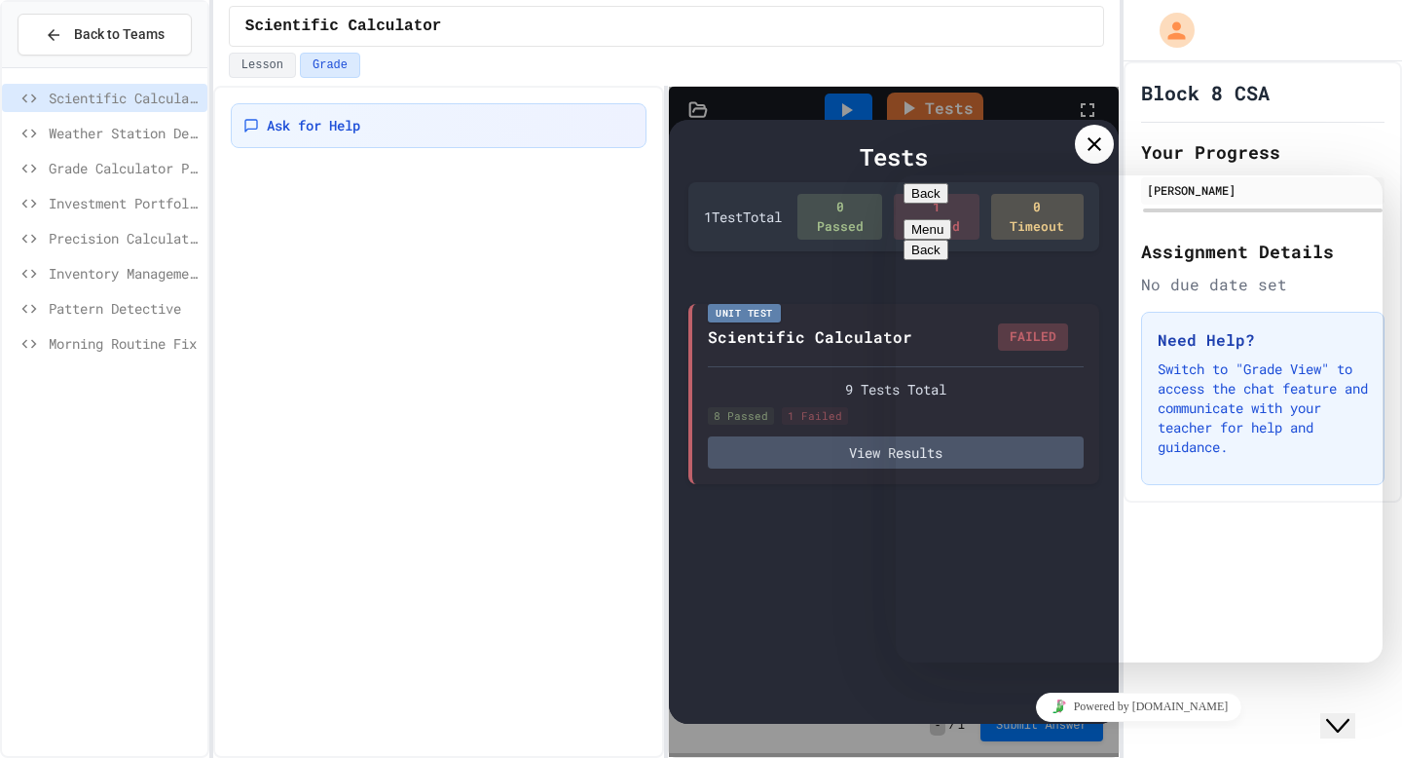
click at [1350, 714] on div "Close Chat This icon closes the chat window." at bounding box center [1338, 725] width 23 height 23
